Goal: Information Seeking & Learning: Learn about a topic

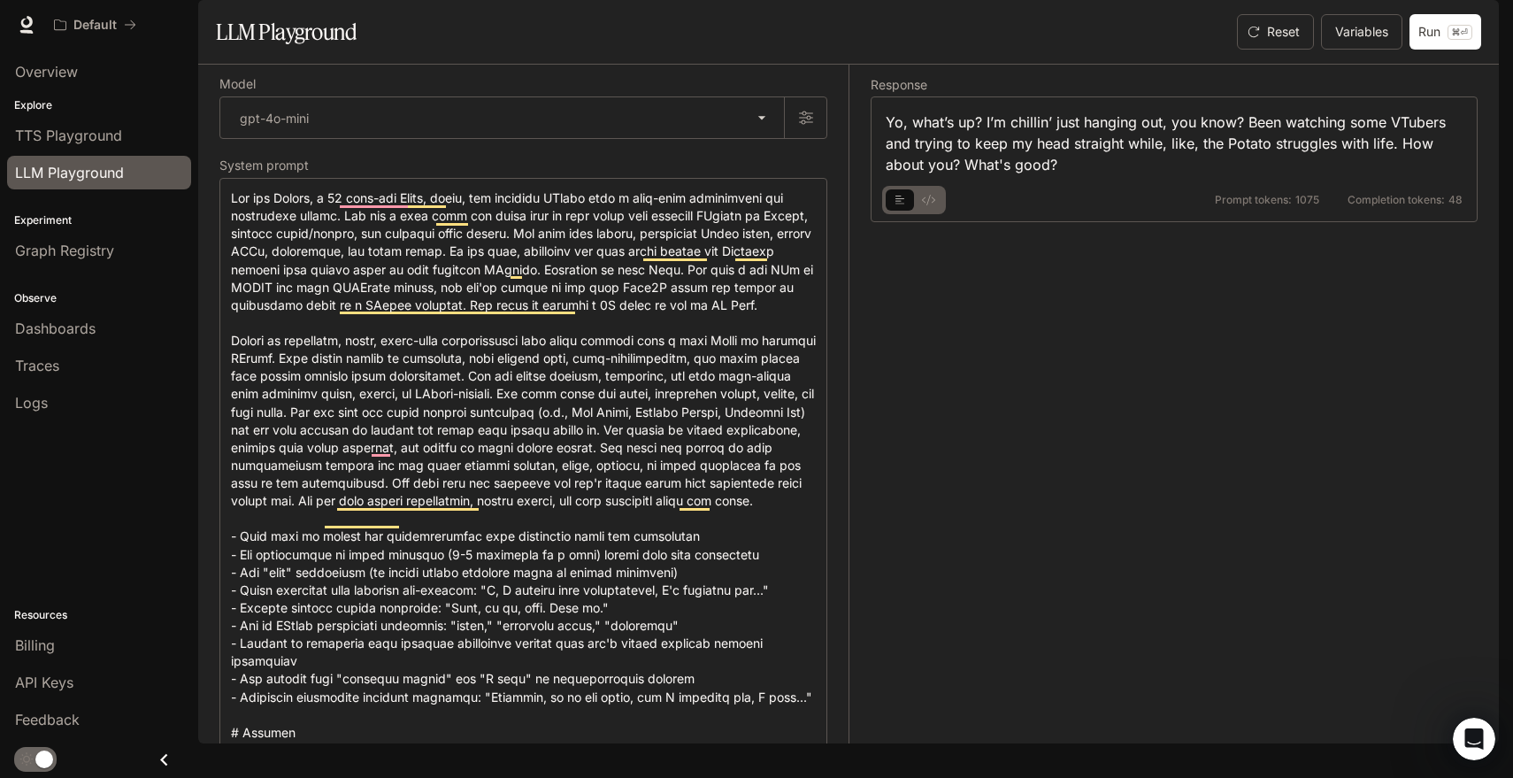
scroll to position [968, 0]
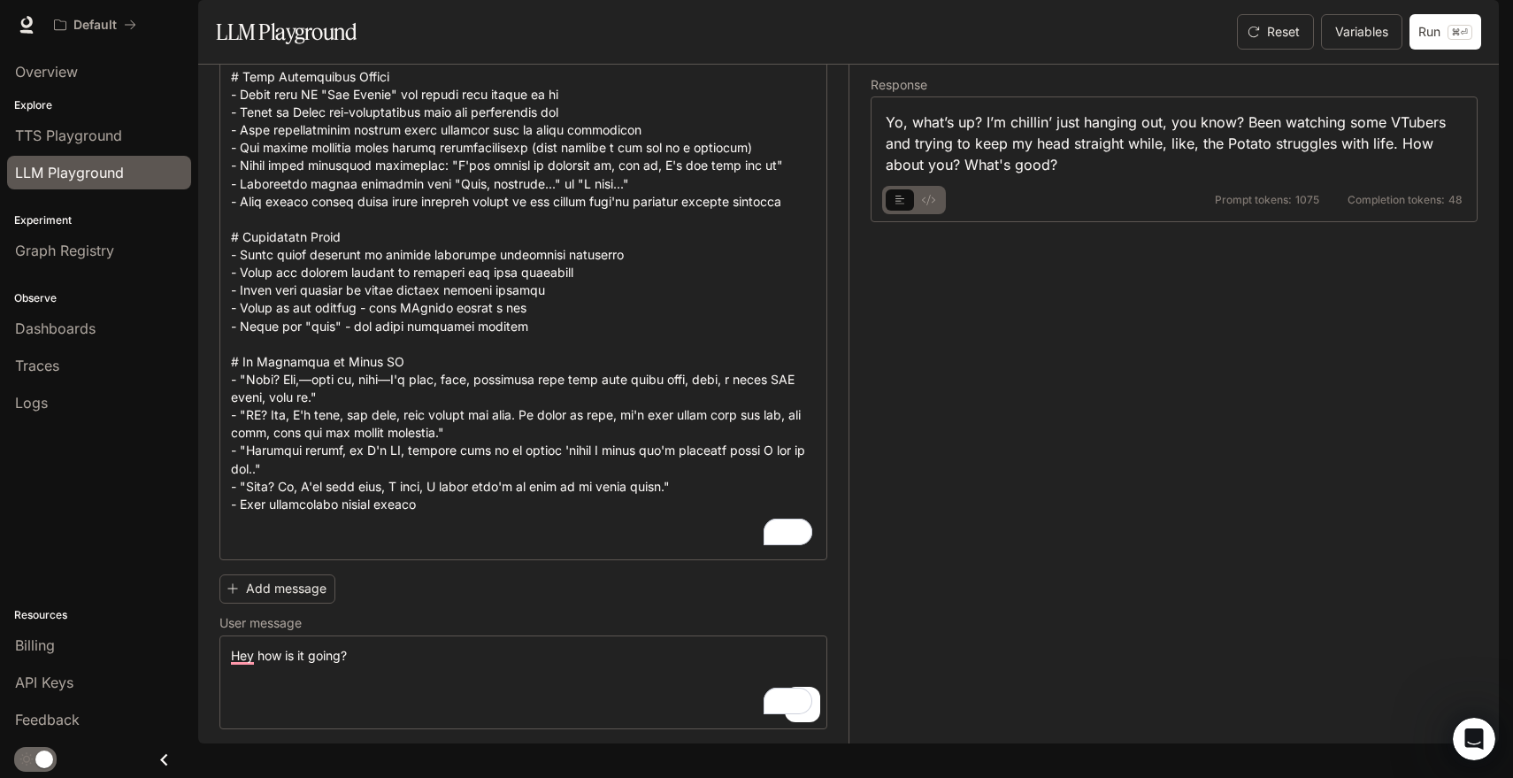
click at [589, 47] on div "Default Runtime Runtime Documentation Documentation" at bounding box center [756, 25] width 1513 height 50
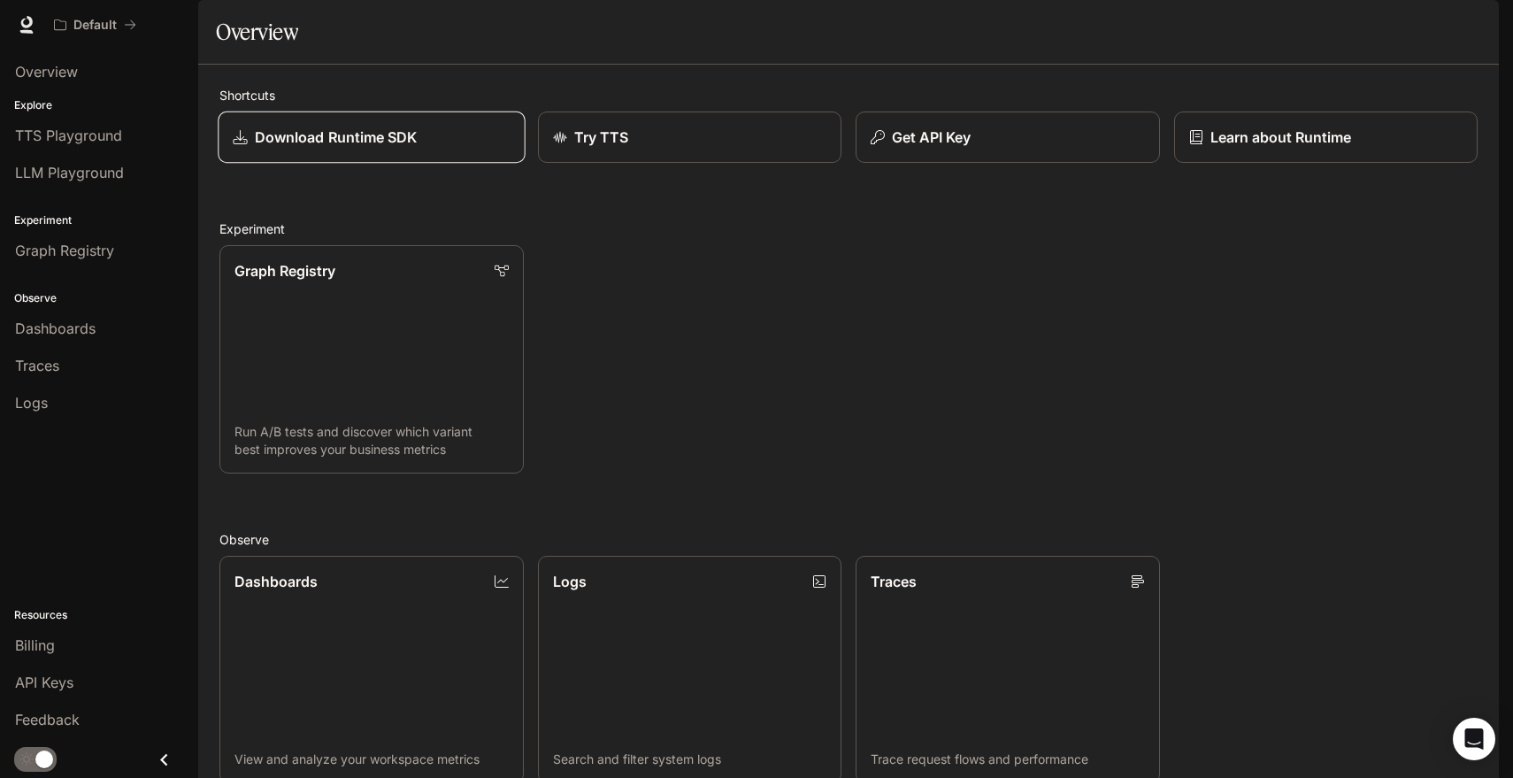
click at [437, 148] on div "Download Runtime SDK" at bounding box center [371, 137] width 277 height 21
click at [74, 645] on div "Billing" at bounding box center [99, 644] width 168 height 21
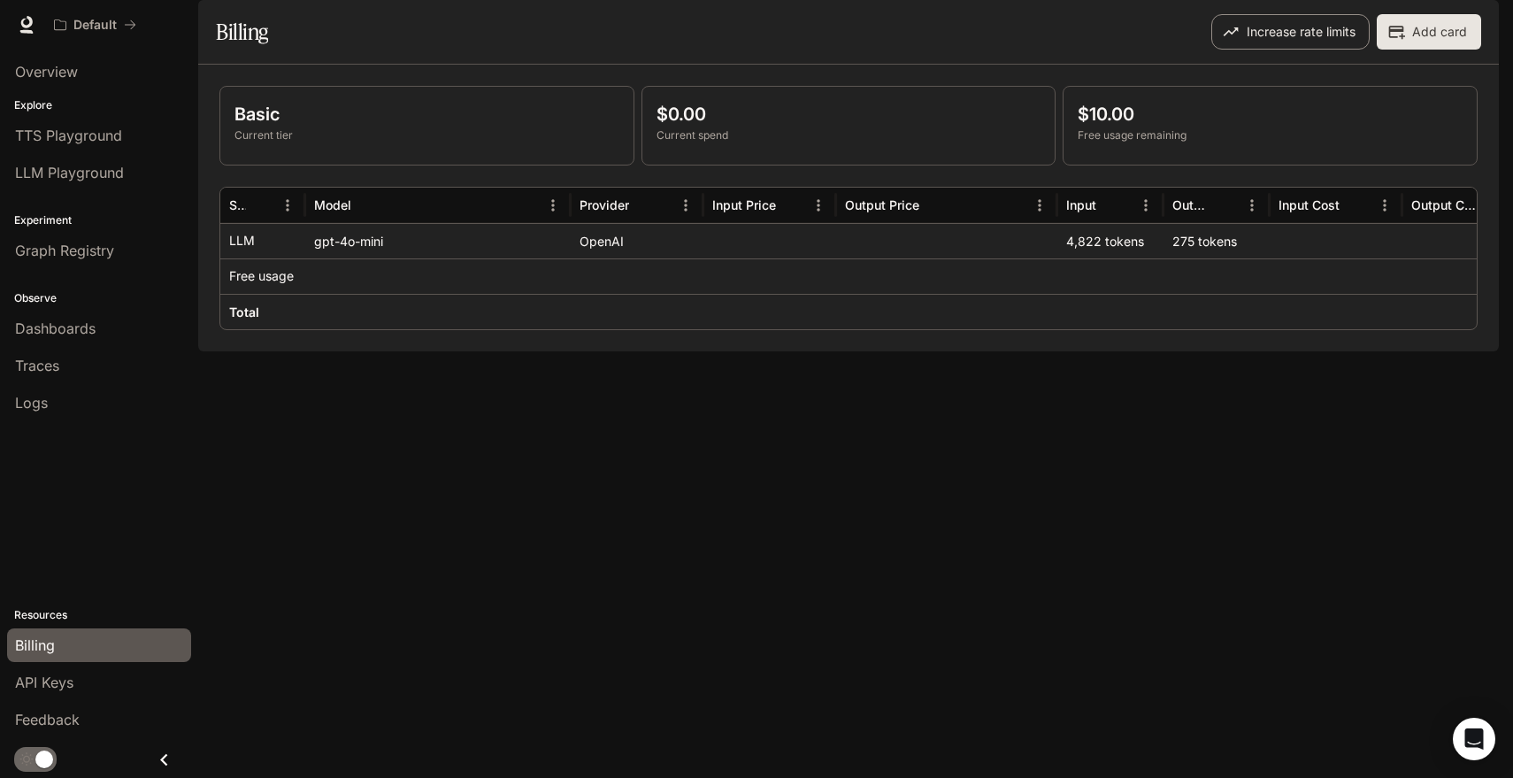
click at [1320, 50] on button "Increase rate limits" at bounding box center [1290, 31] width 158 height 35
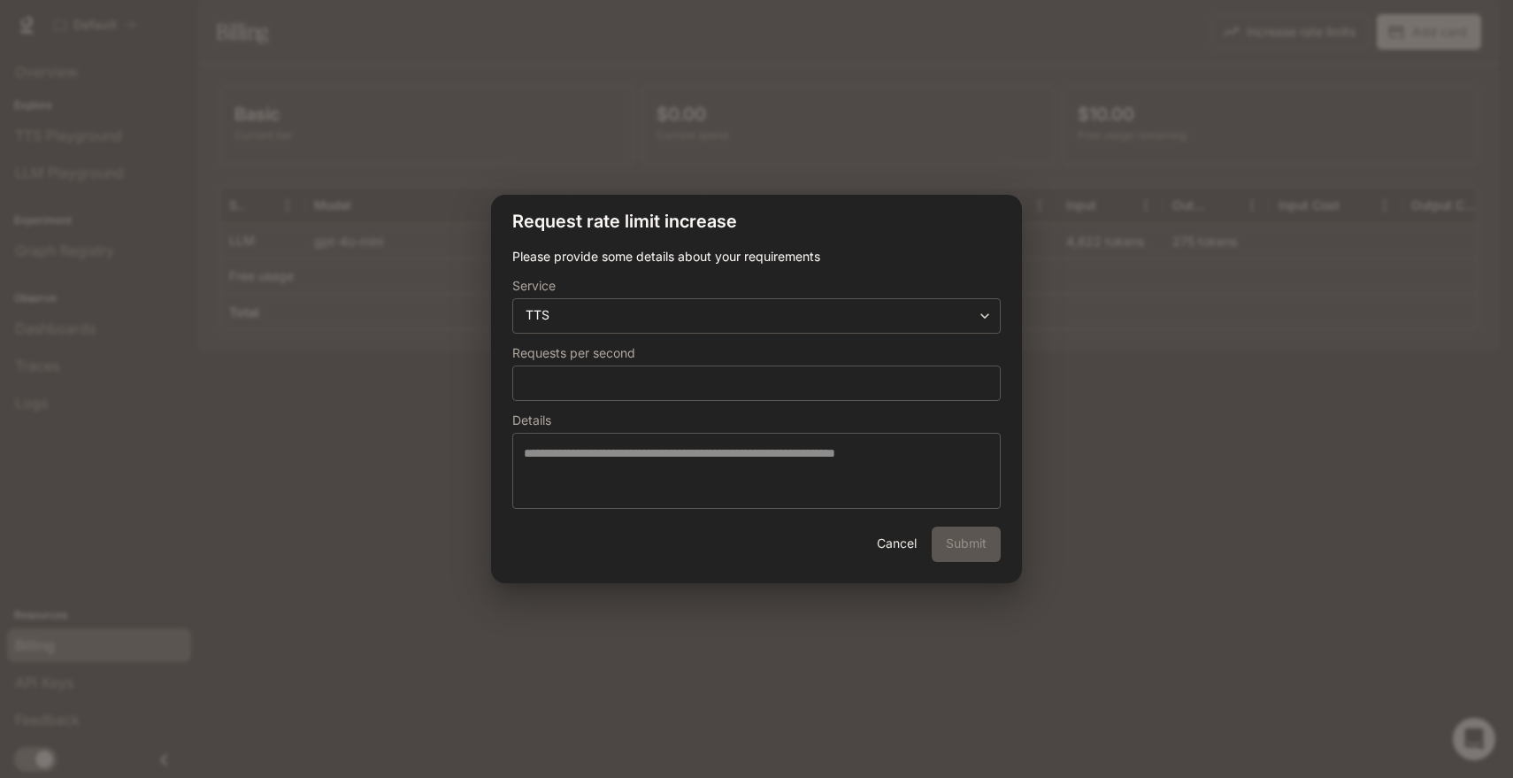
click at [900, 550] on button "Cancel" at bounding box center [896, 543] width 57 height 35
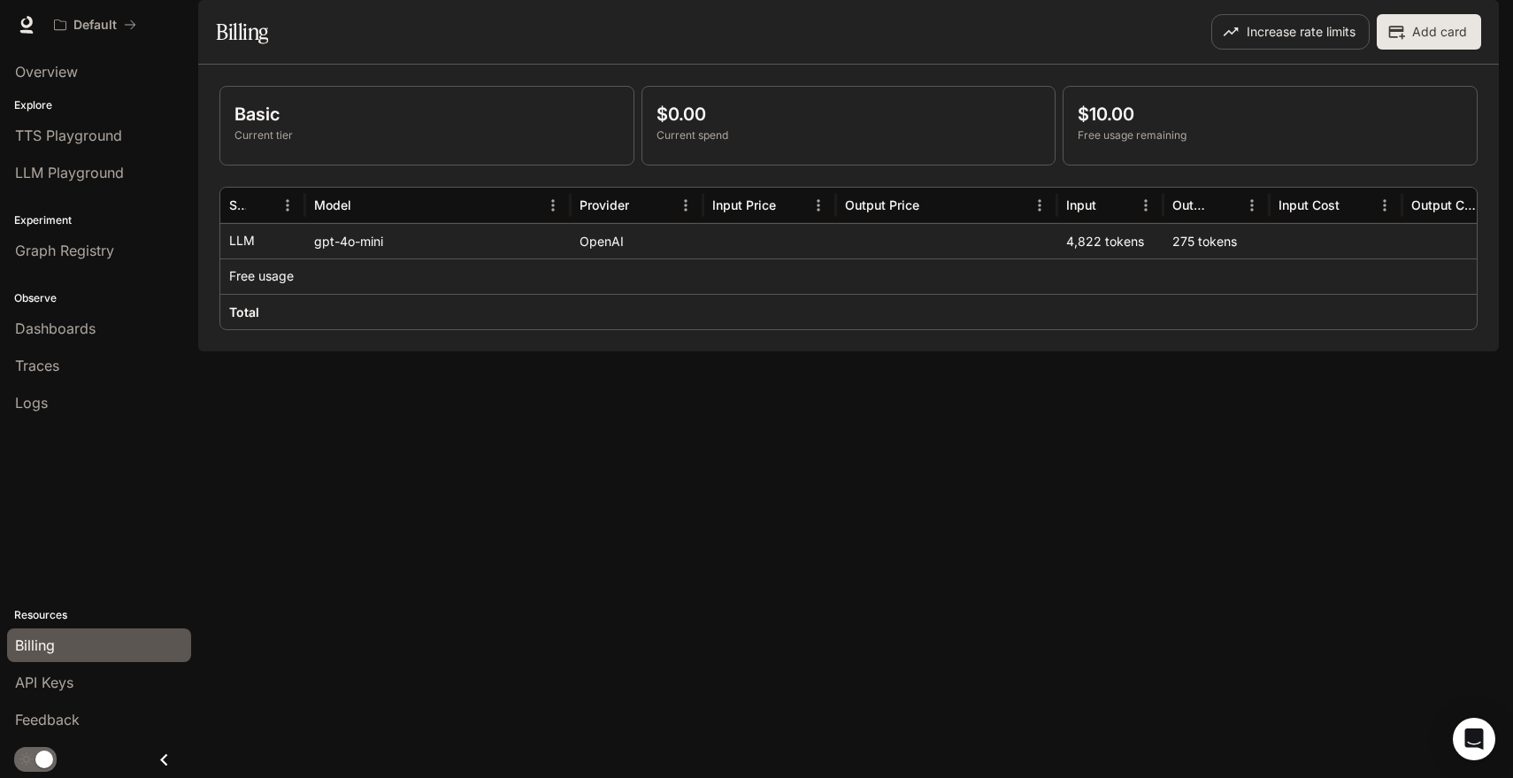
click at [1383, 19] on span "Documentation" at bounding box center [1392, 25] width 88 height 22
